Goal: Transaction & Acquisition: Download file/media

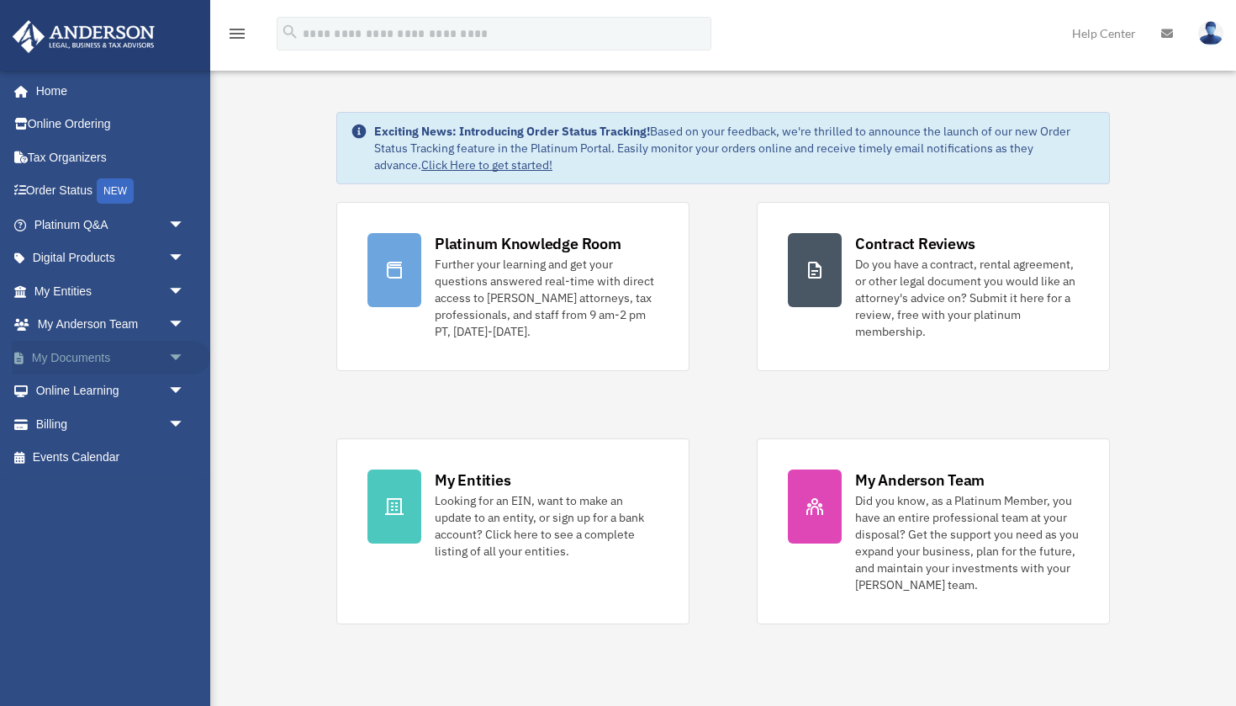
click at [184, 353] on span "arrow_drop_down" at bounding box center [185, 358] width 34 height 34
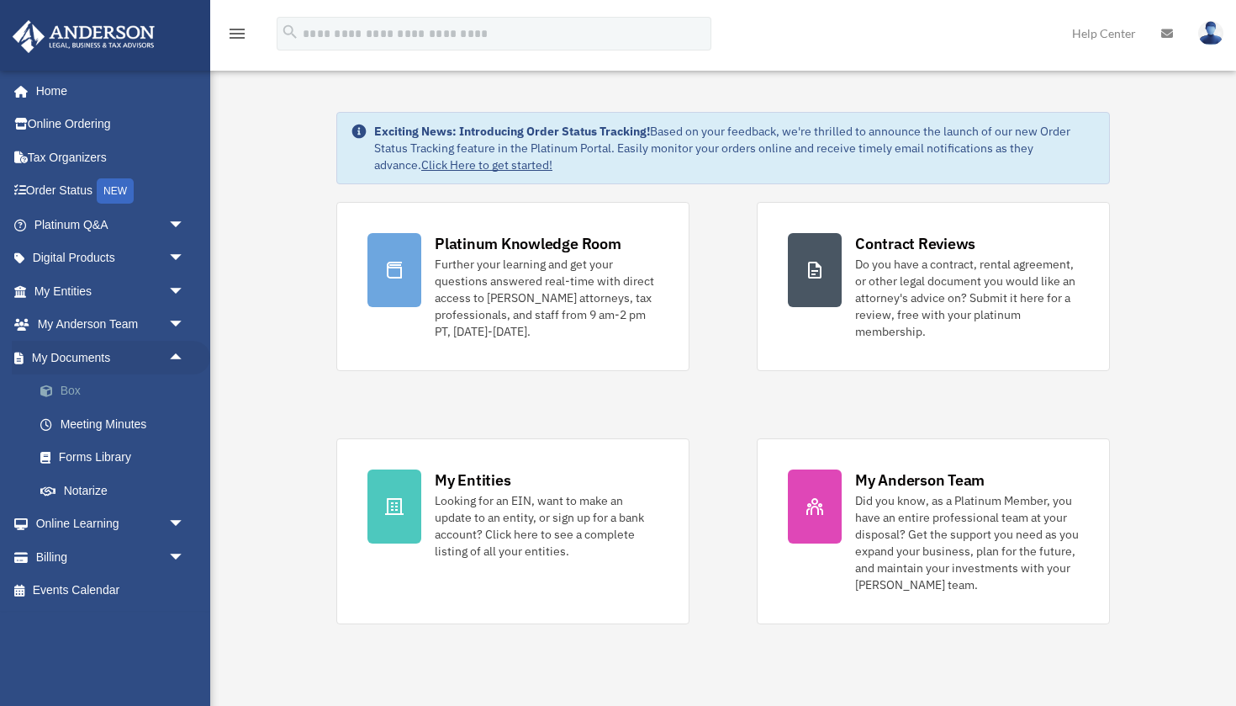
click at [78, 394] on link "Box" at bounding box center [117, 391] width 187 height 34
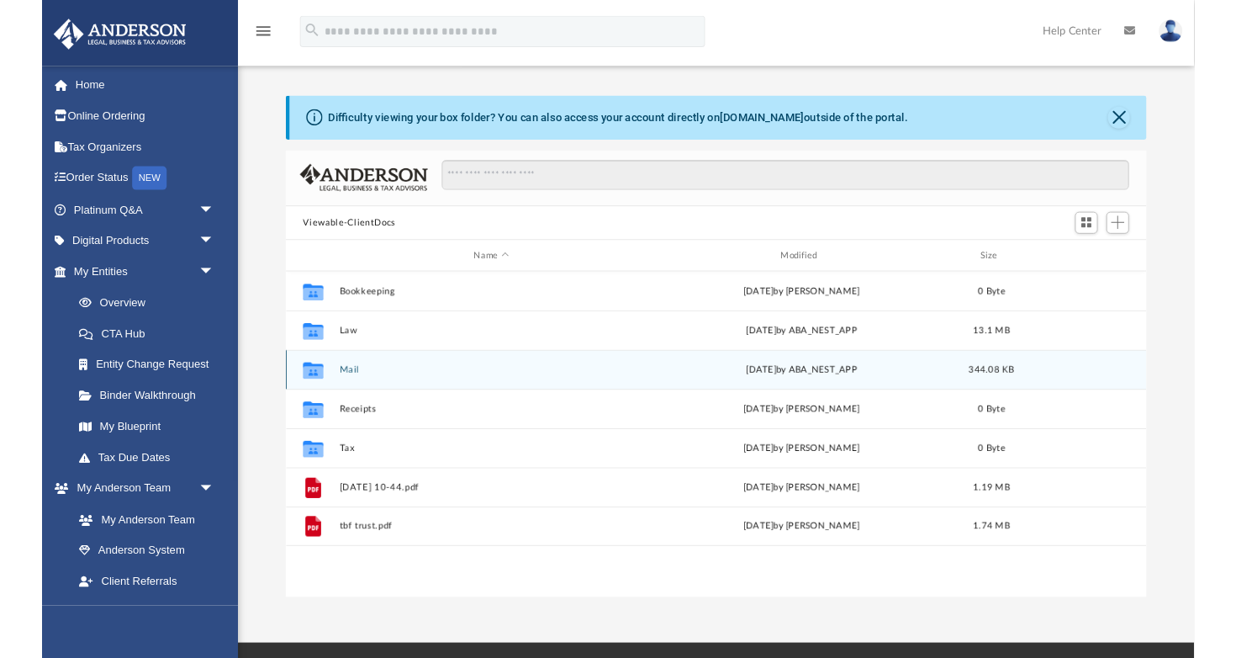
scroll to position [382, 923]
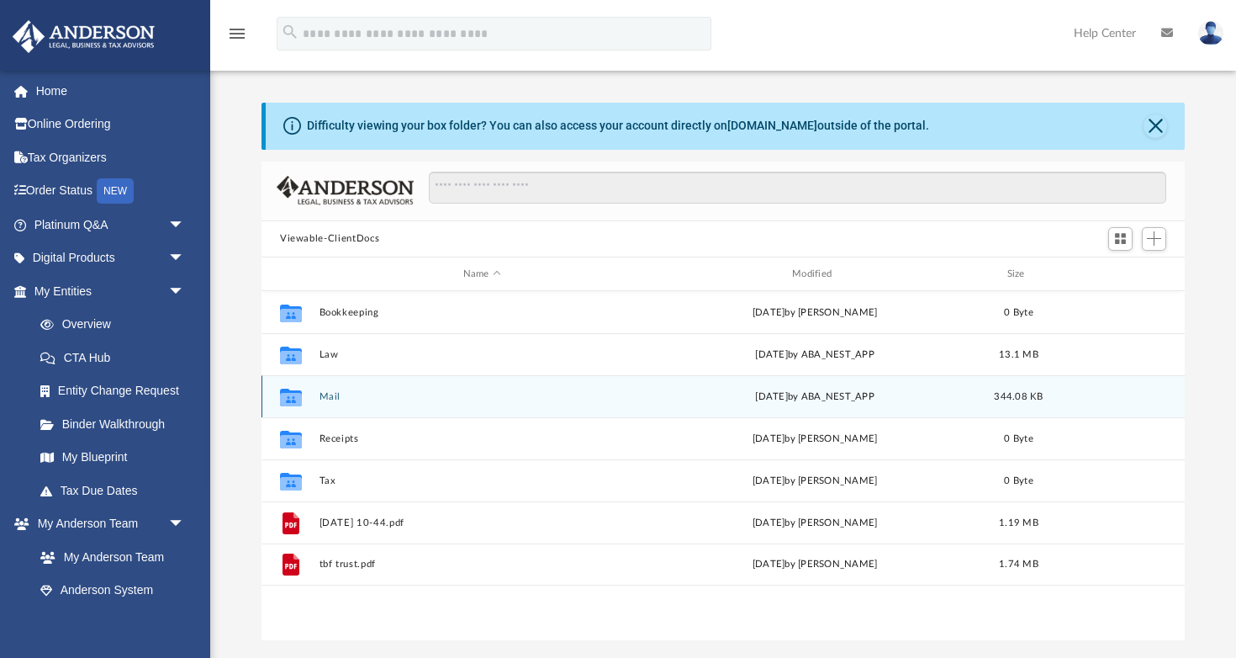
click at [338, 398] on button "Mail" at bounding box center [482, 396] width 325 height 11
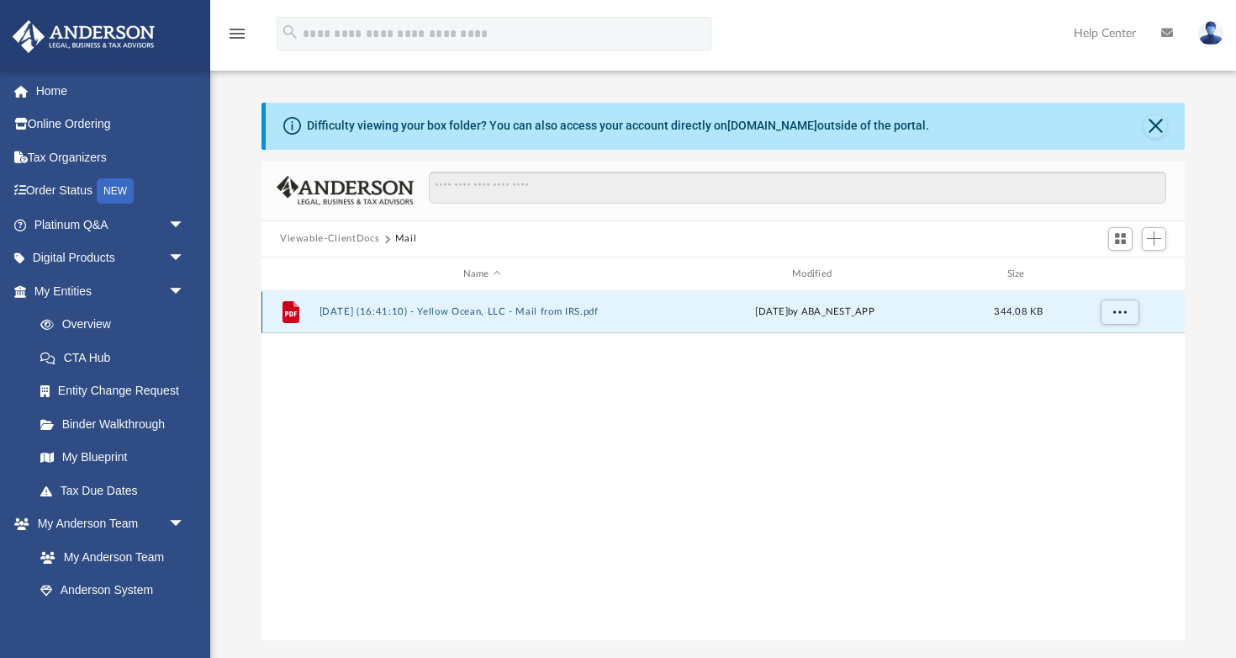
click at [424, 307] on button "[DATE] (16:41:10) - Yellow Ocean, LLC - Mail from IRS.pdf" at bounding box center [482, 312] width 325 height 11
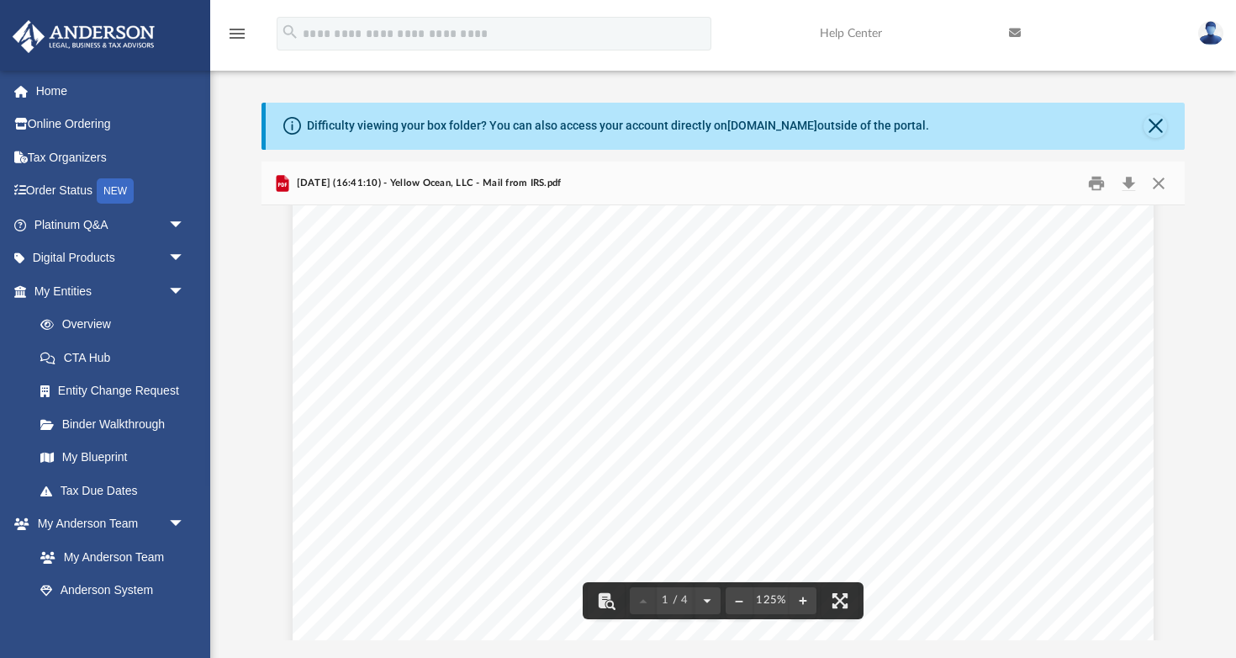
scroll to position [0, 0]
click at [1159, 192] on button "Close" at bounding box center [1159, 183] width 30 height 26
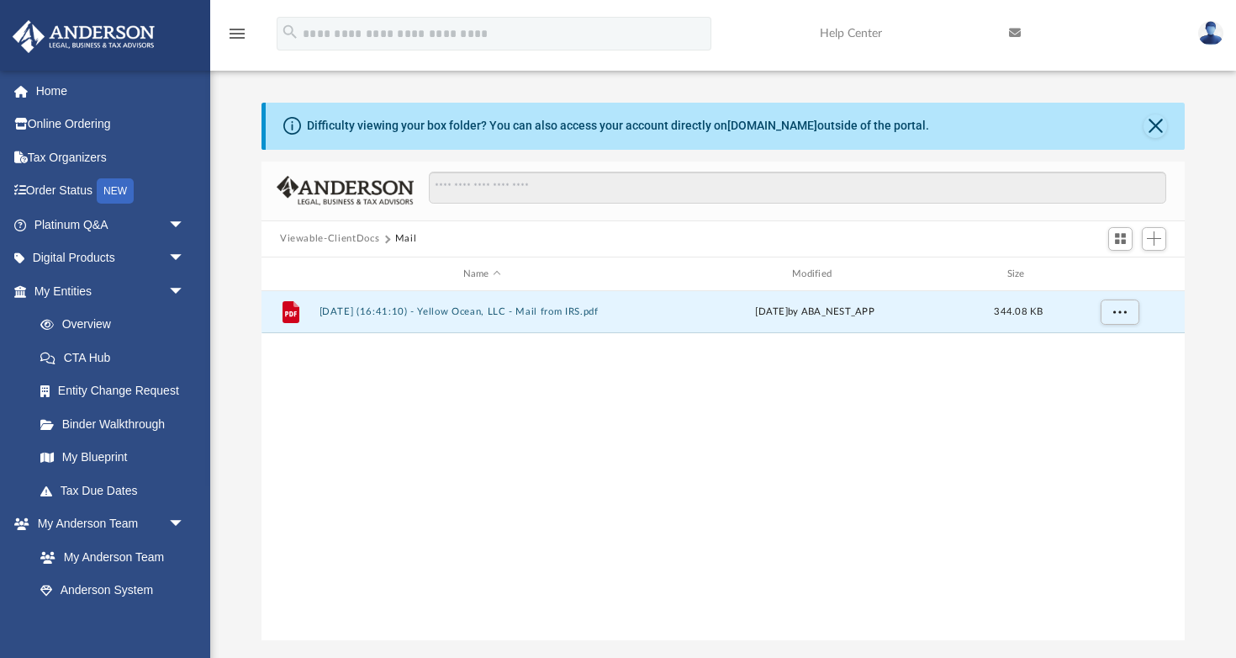
click at [332, 240] on button "Viewable-ClientDocs" at bounding box center [329, 238] width 99 height 15
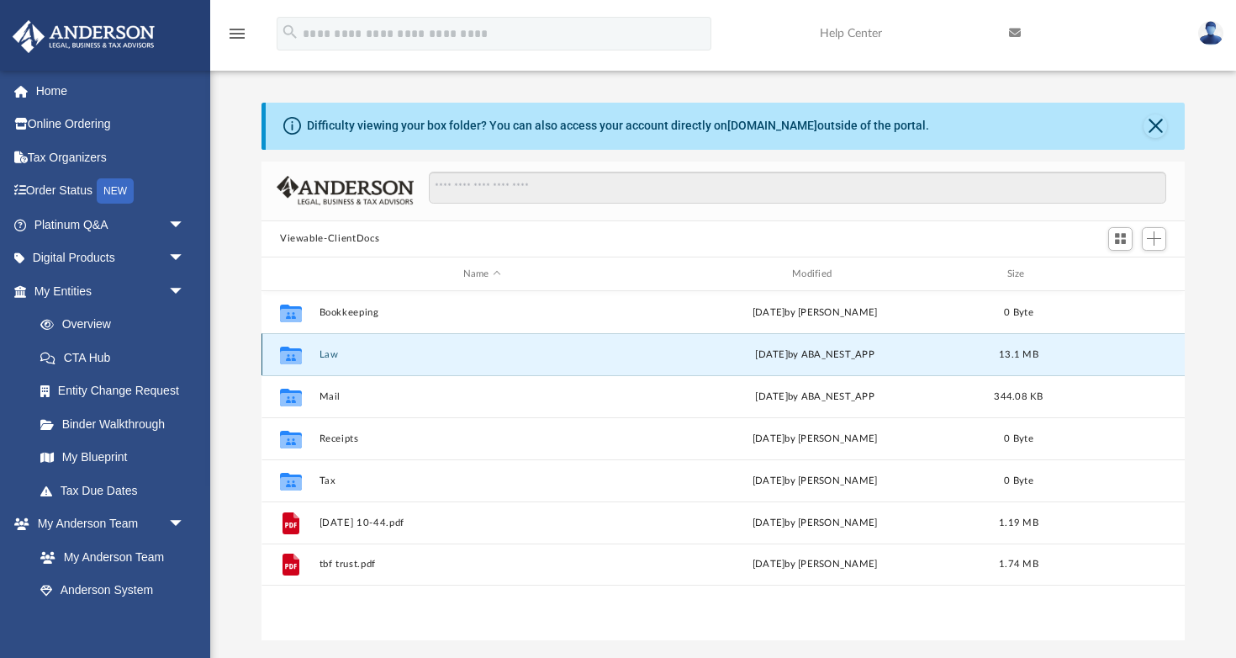
click at [325, 357] on button "Law" at bounding box center [482, 354] width 325 height 11
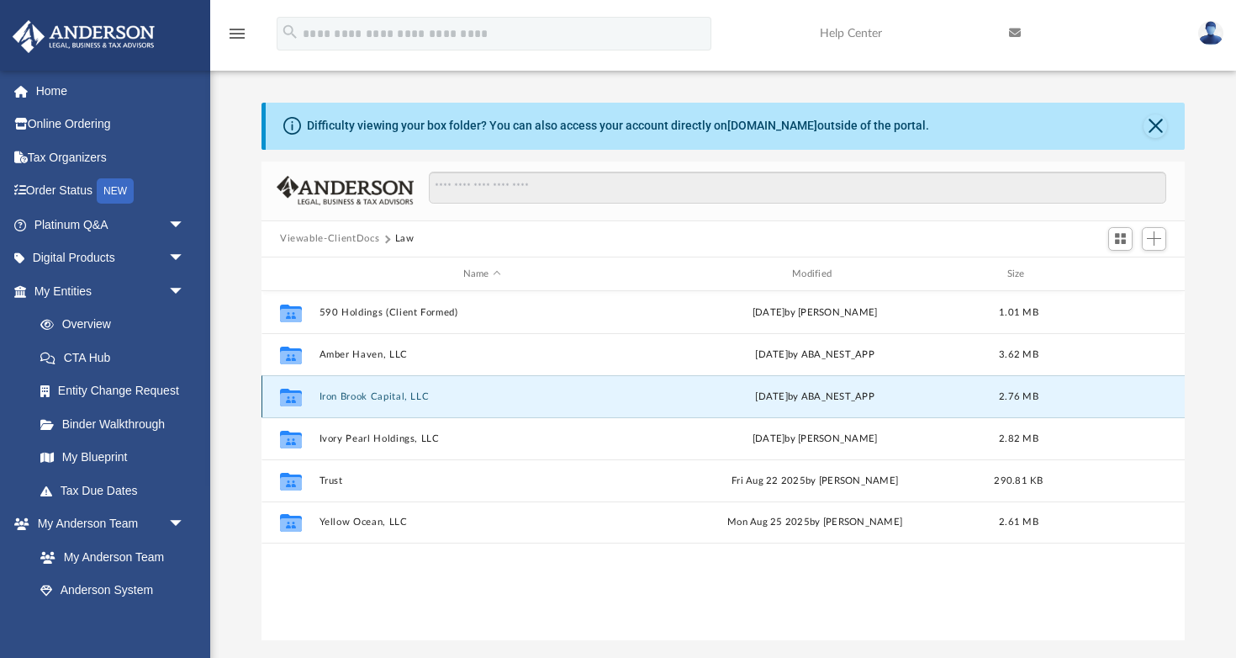
click at [374, 398] on button "Iron Brook Capital, LLC" at bounding box center [482, 396] width 325 height 11
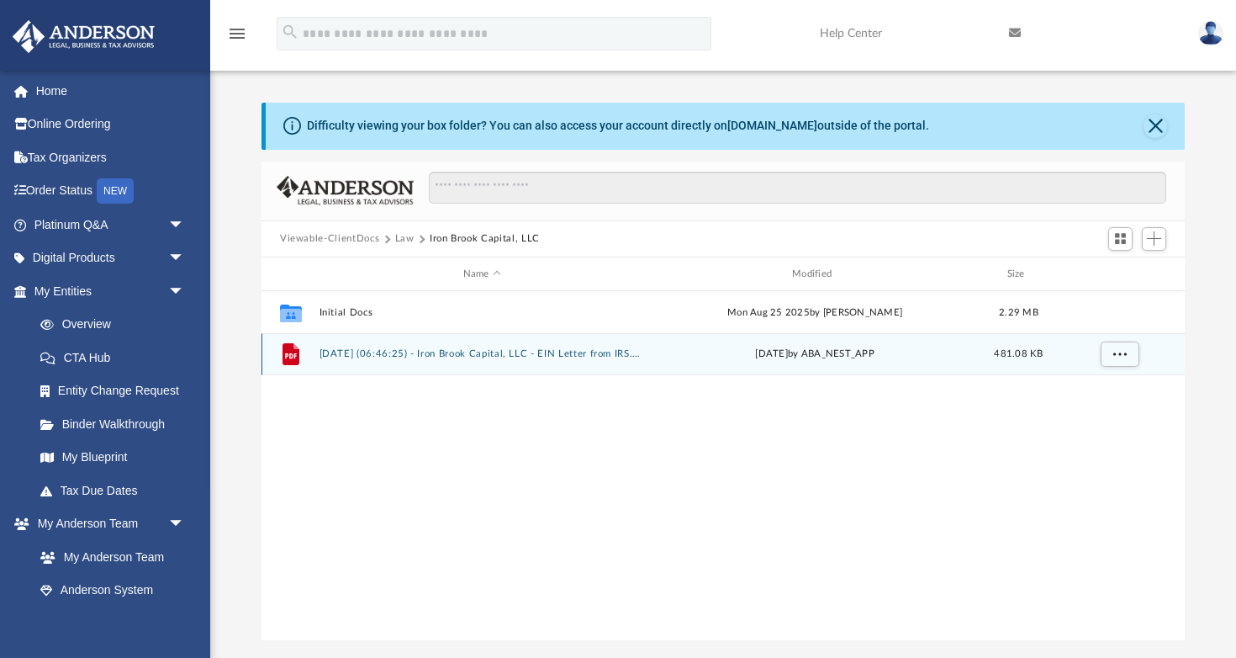
click at [422, 353] on button "[DATE] (06:46:25) - Iron Brook Capital, LLC - EIN Letter from IRS.pdf" at bounding box center [482, 354] width 325 height 11
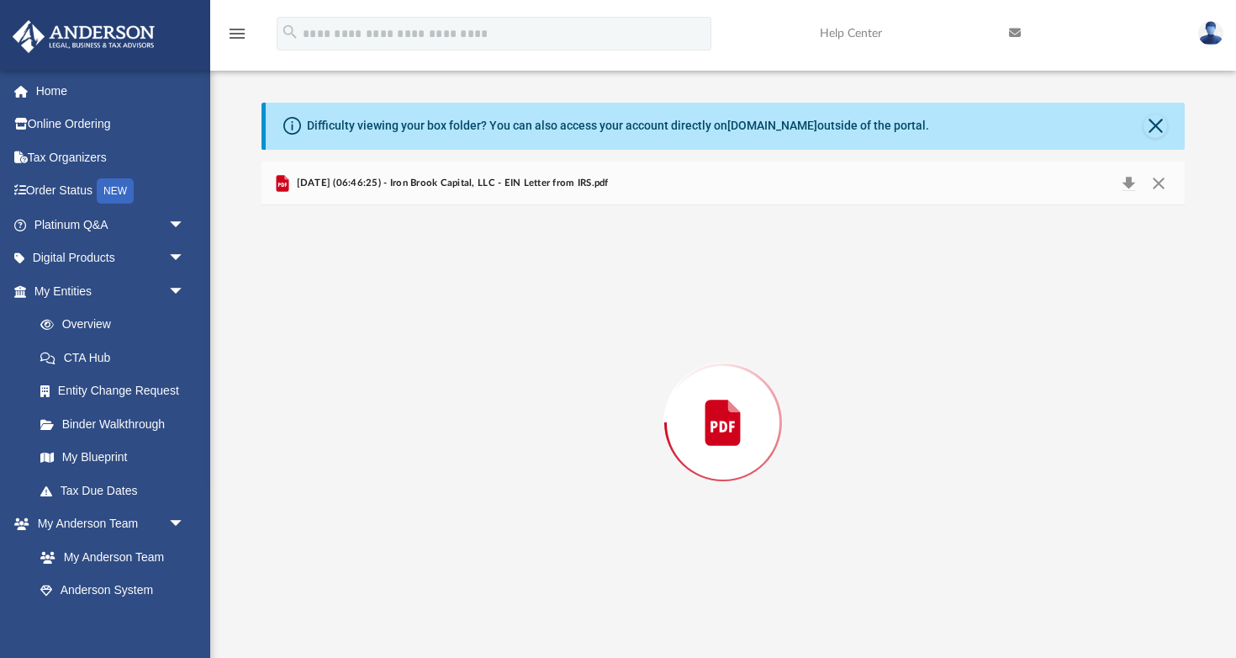
click at [422, 353] on div "Preview" at bounding box center [723, 422] width 923 height 434
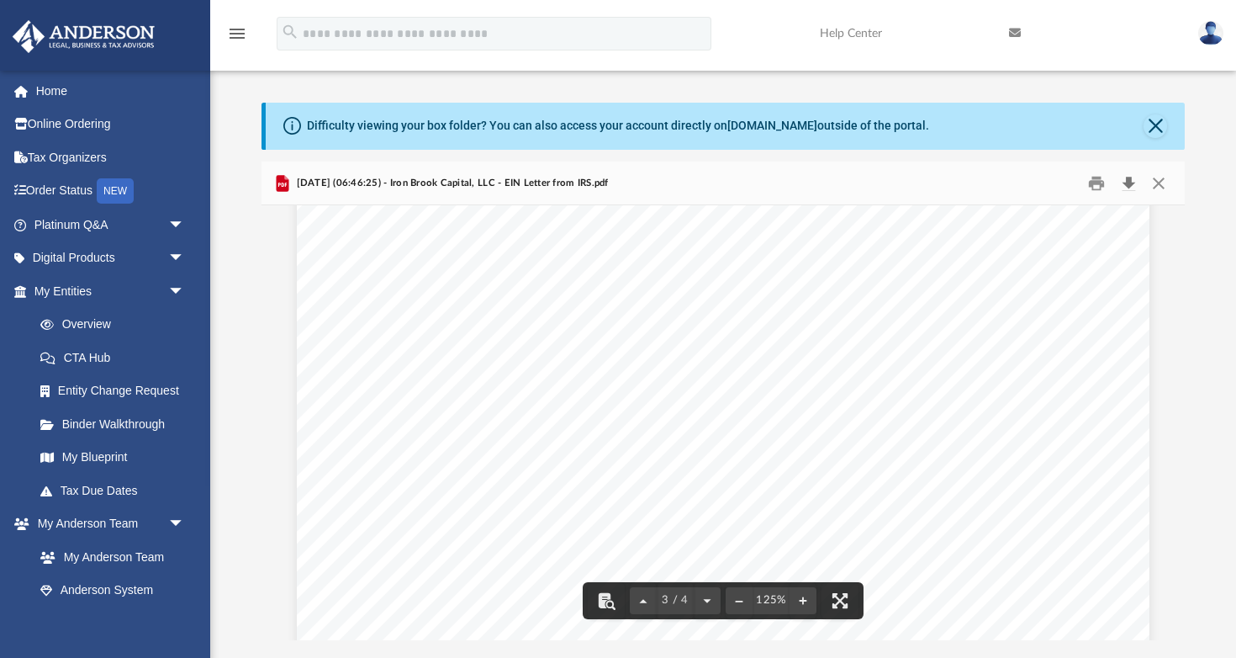
click at [1129, 184] on button "Download" at bounding box center [1128, 183] width 30 height 26
